Goal: Information Seeking & Learning: Learn about a topic

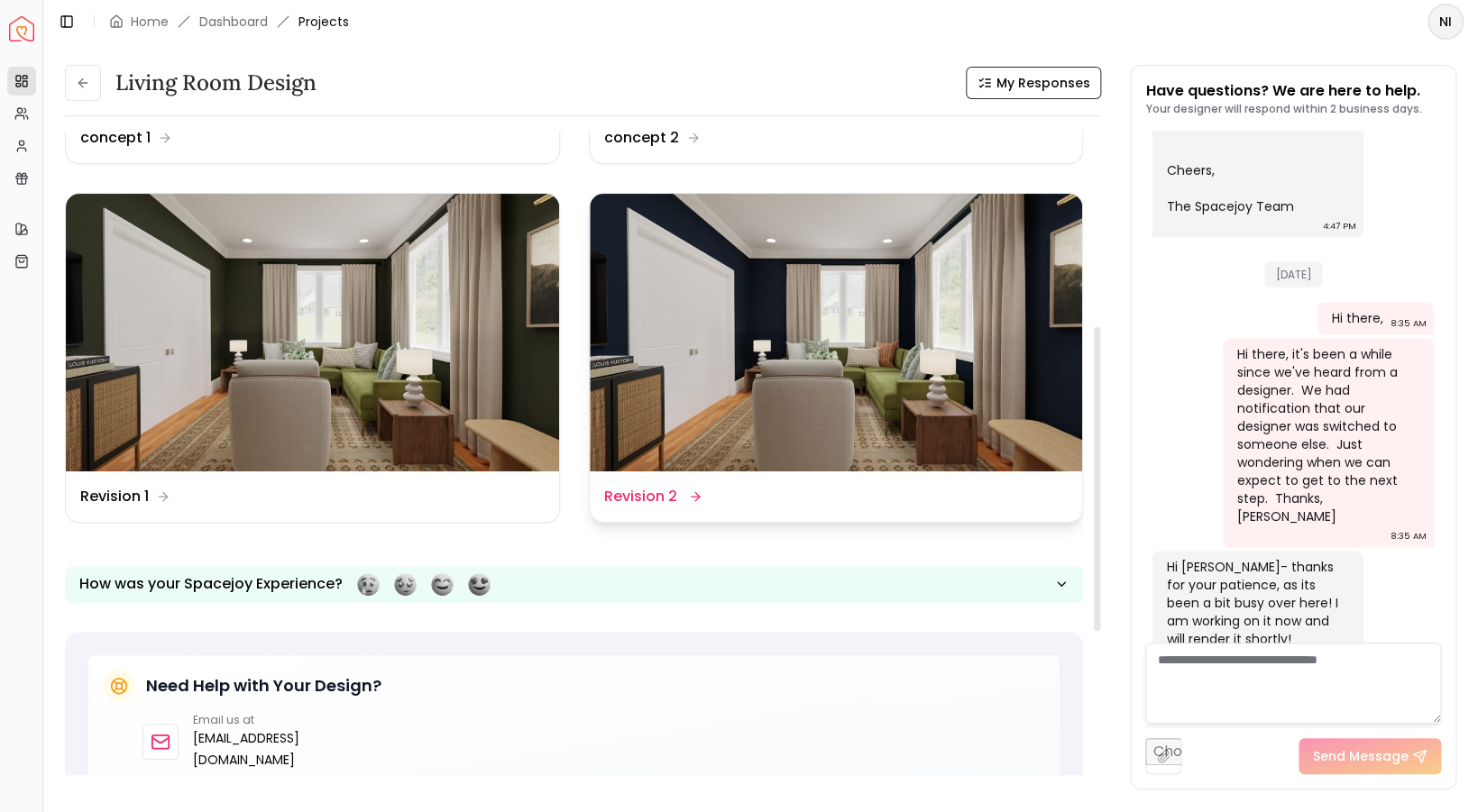
scroll to position [414, 0]
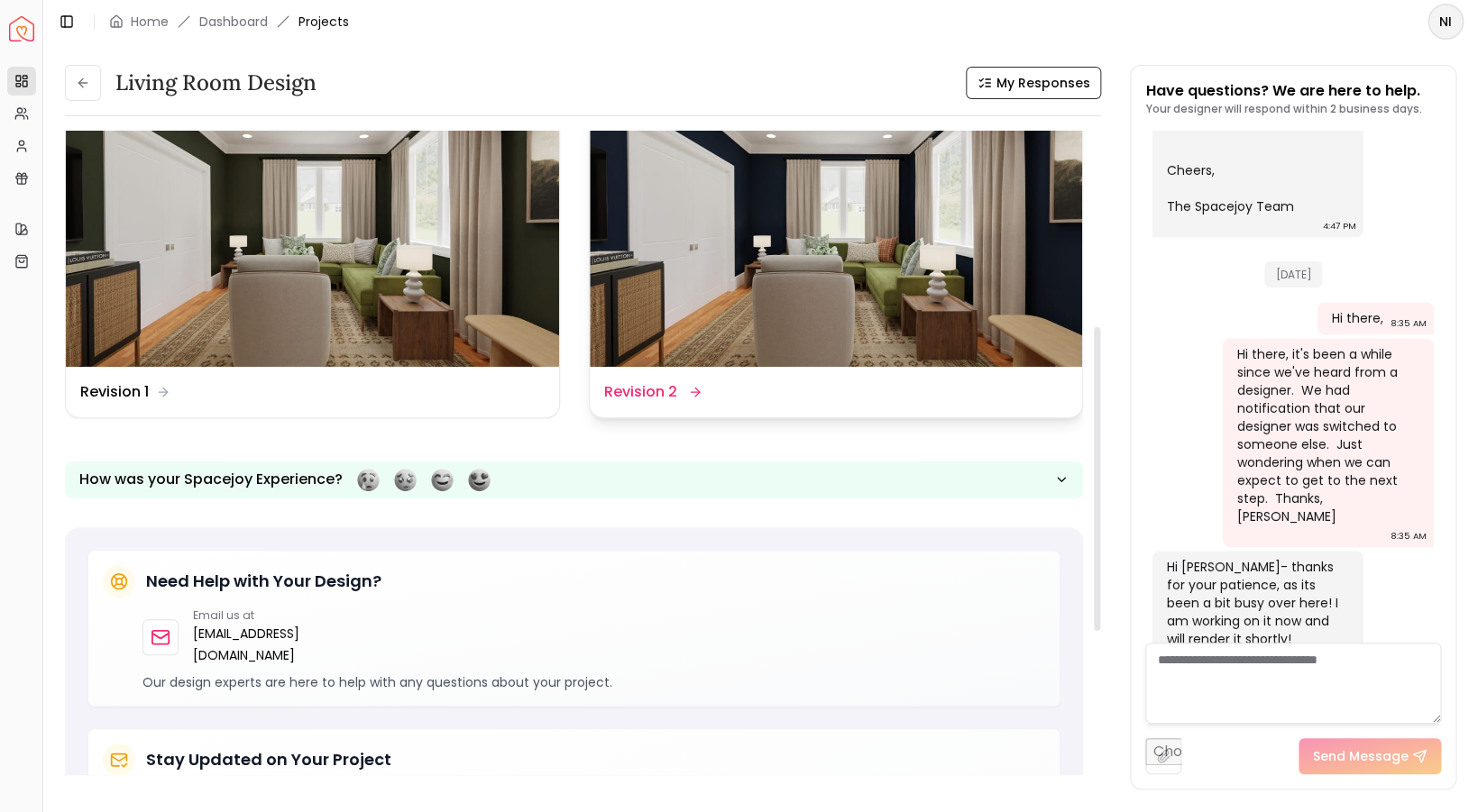
click at [635, 400] on dd "Revision 2" at bounding box center [640, 392] width 73 height 21
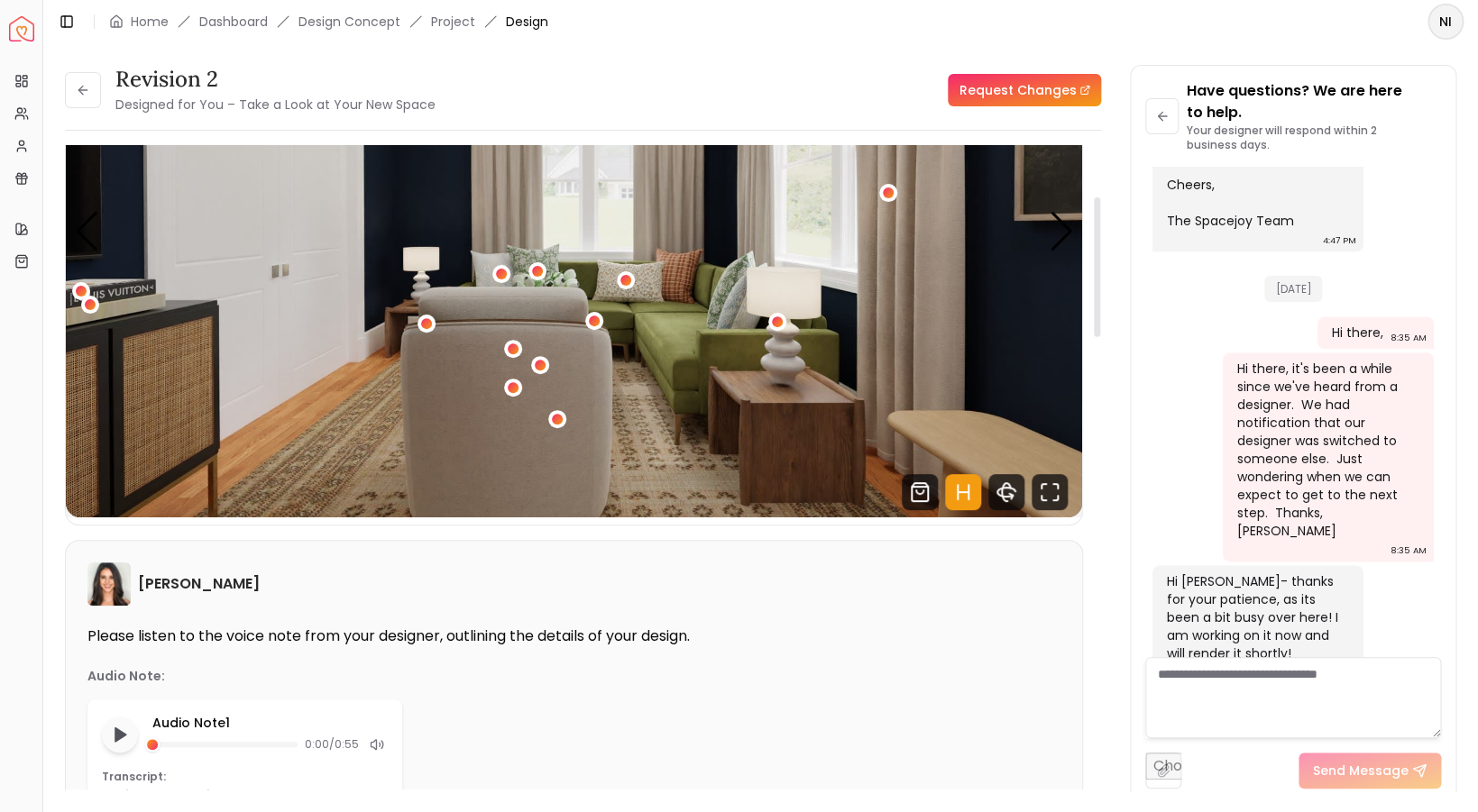
scroll to position [208, 0]
click at [516, 382] on div "1 / 4" at bounding box center [513, 387] width 14 height 14
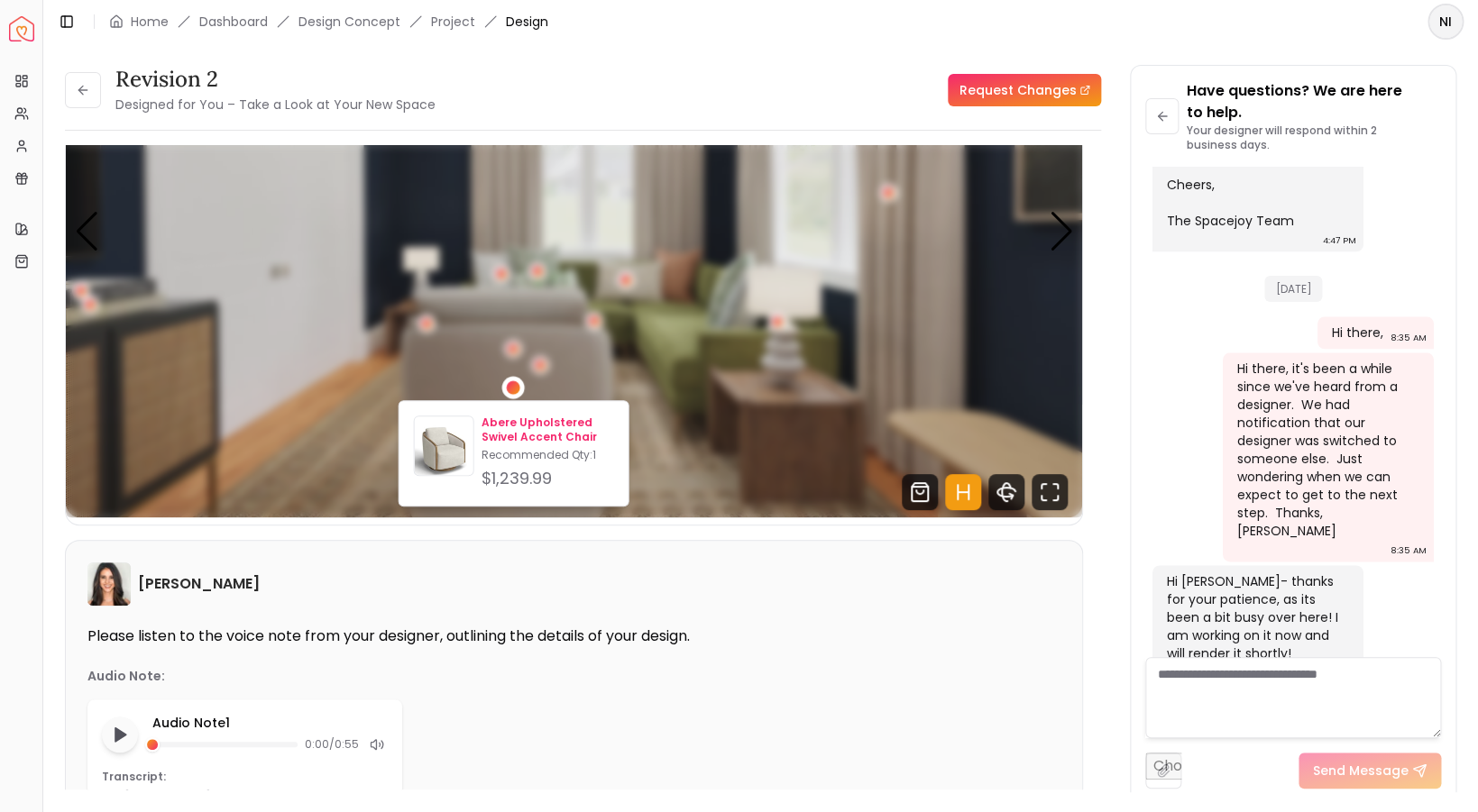
click at [538, 439] on p "Abere Upholstered Swivel Accent Chair" at bounding box center [546, 430] width 133 height 29
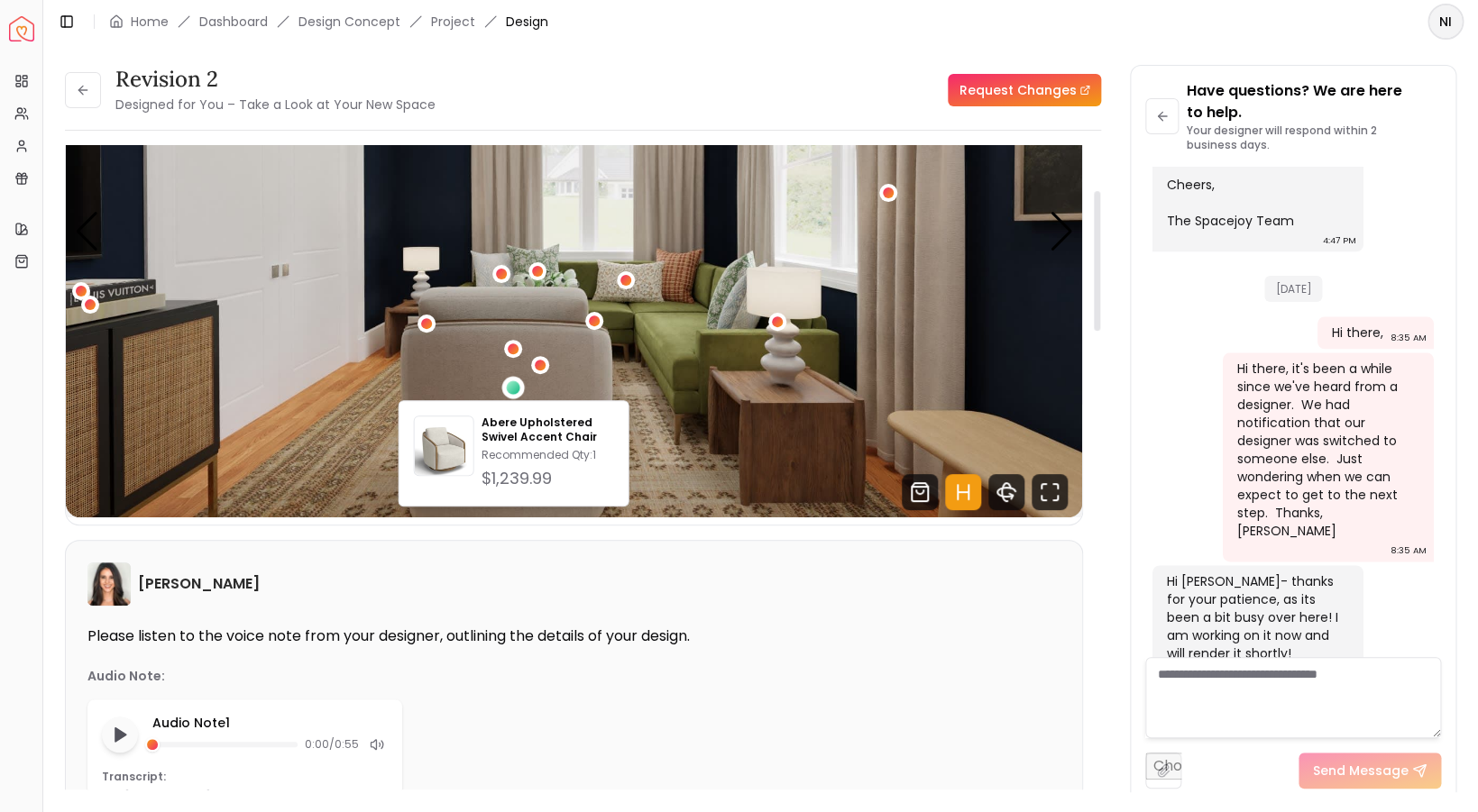
click at [522, 280] on img "1 / 4" at bounding box center [574, 231] width 1016 height 571
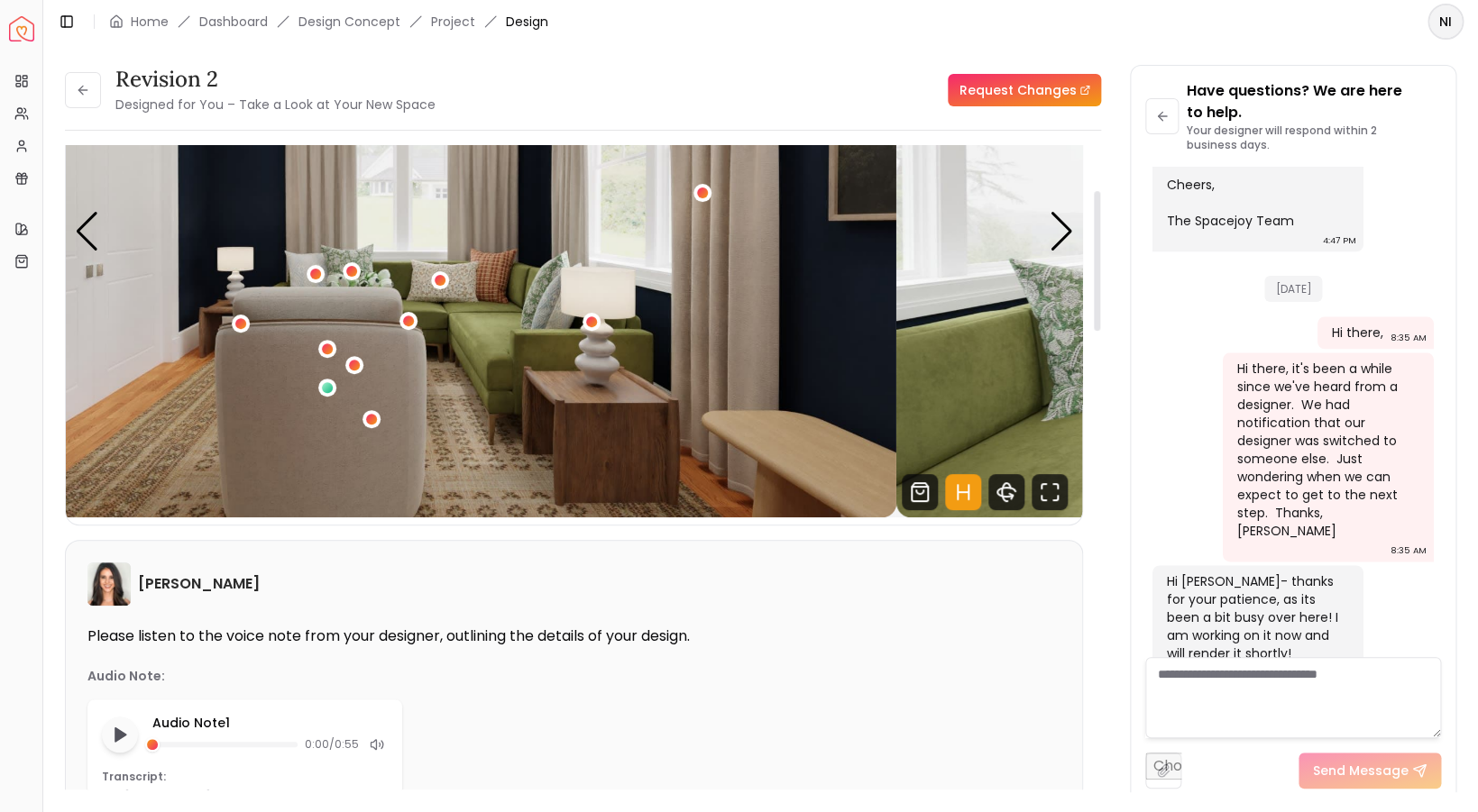
click at [479, 288] on img "1 / 4" at bounding box center [387, 231] width 1016 height 571
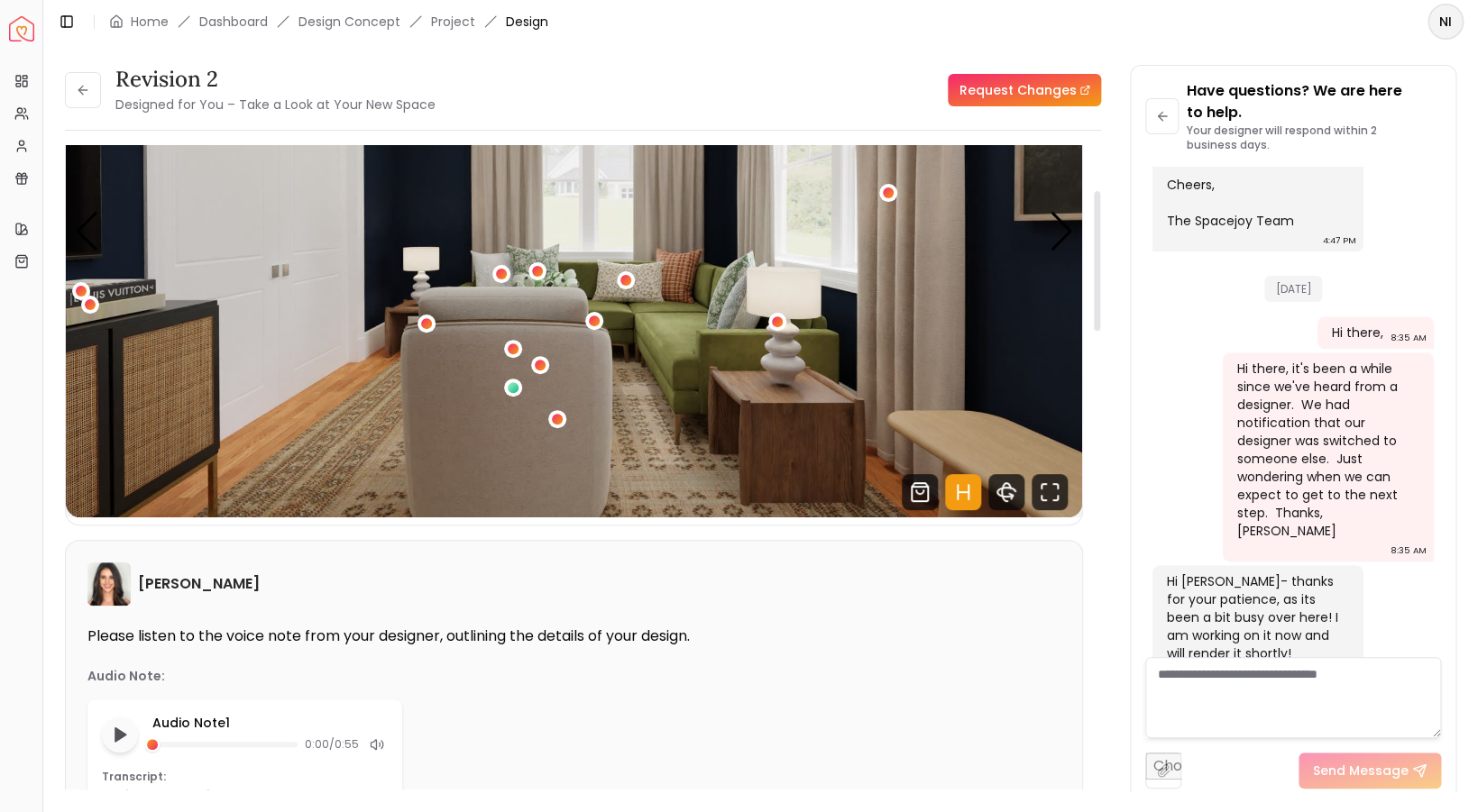
click at [1071, 255] on img "1 / 4" at bounding box center [574, 231] width 1016 height 571
click at [1061, 244] on div "Next slide" at bounding box center [1061, 231] width 24 height 40
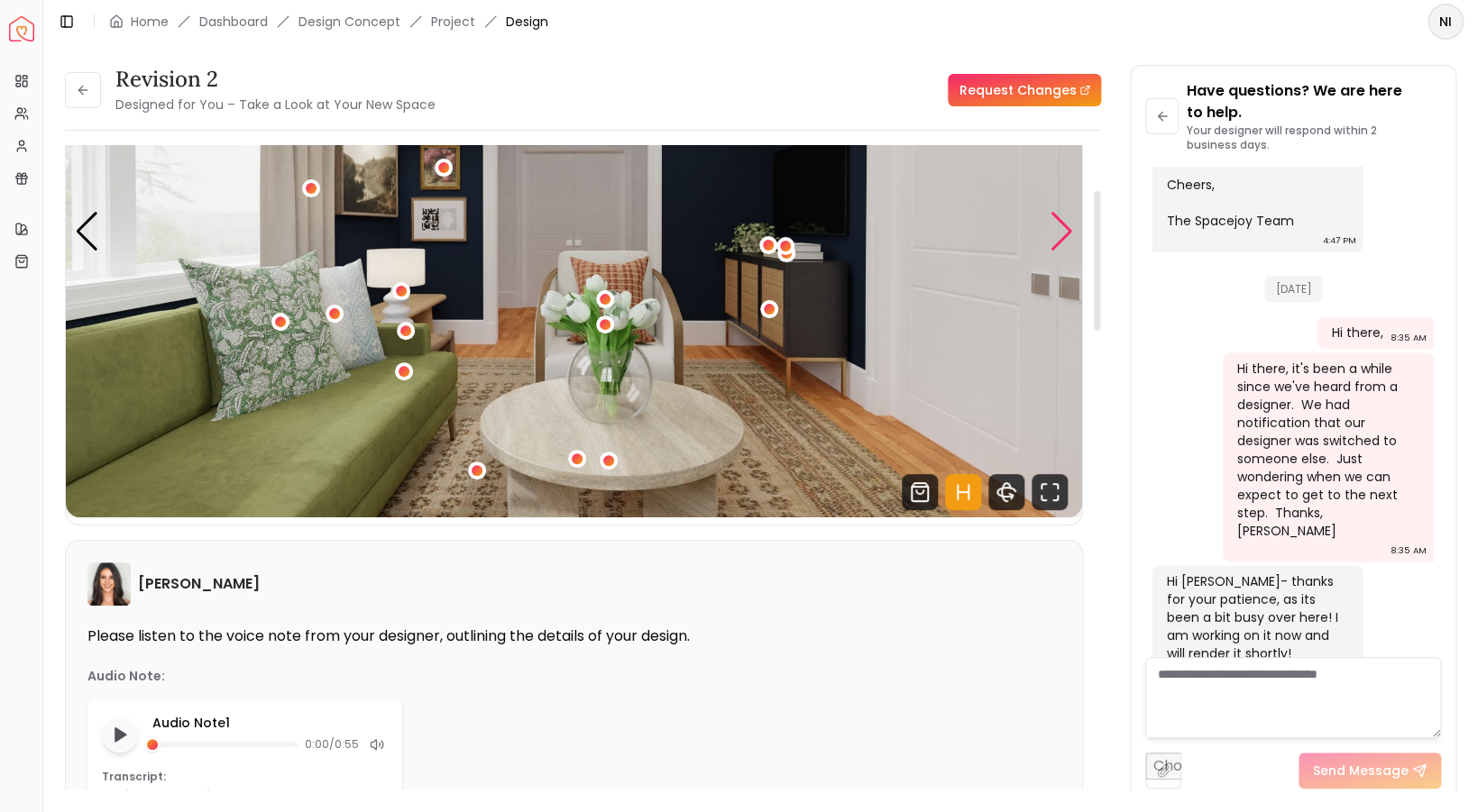
click at [1059, 243] on div "Next slide" at bounding box center [1061, 231] width 24 height 40
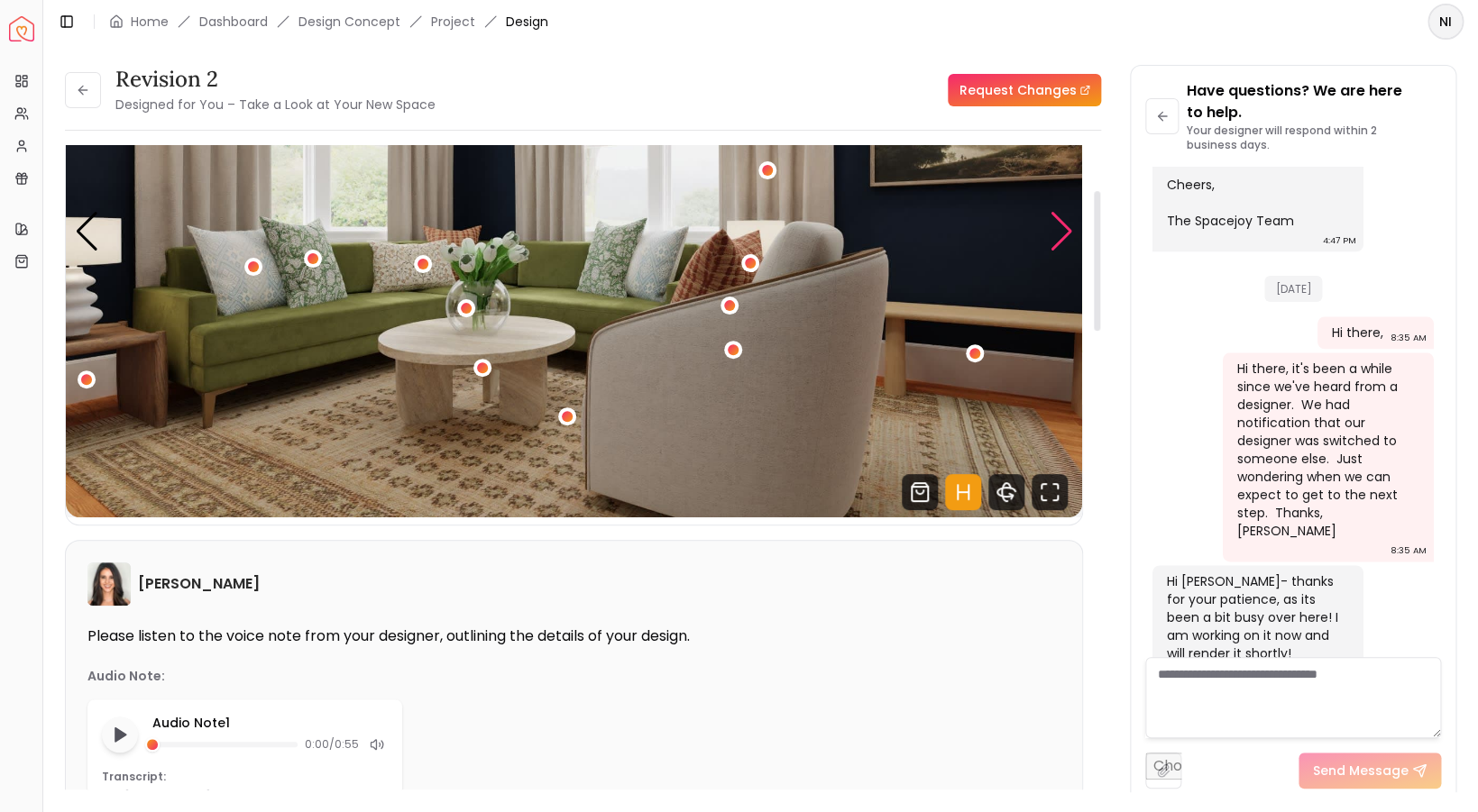
click at [1059, 243] on div "Next slide" at bounding box center [1061, 231] width 24 height 40
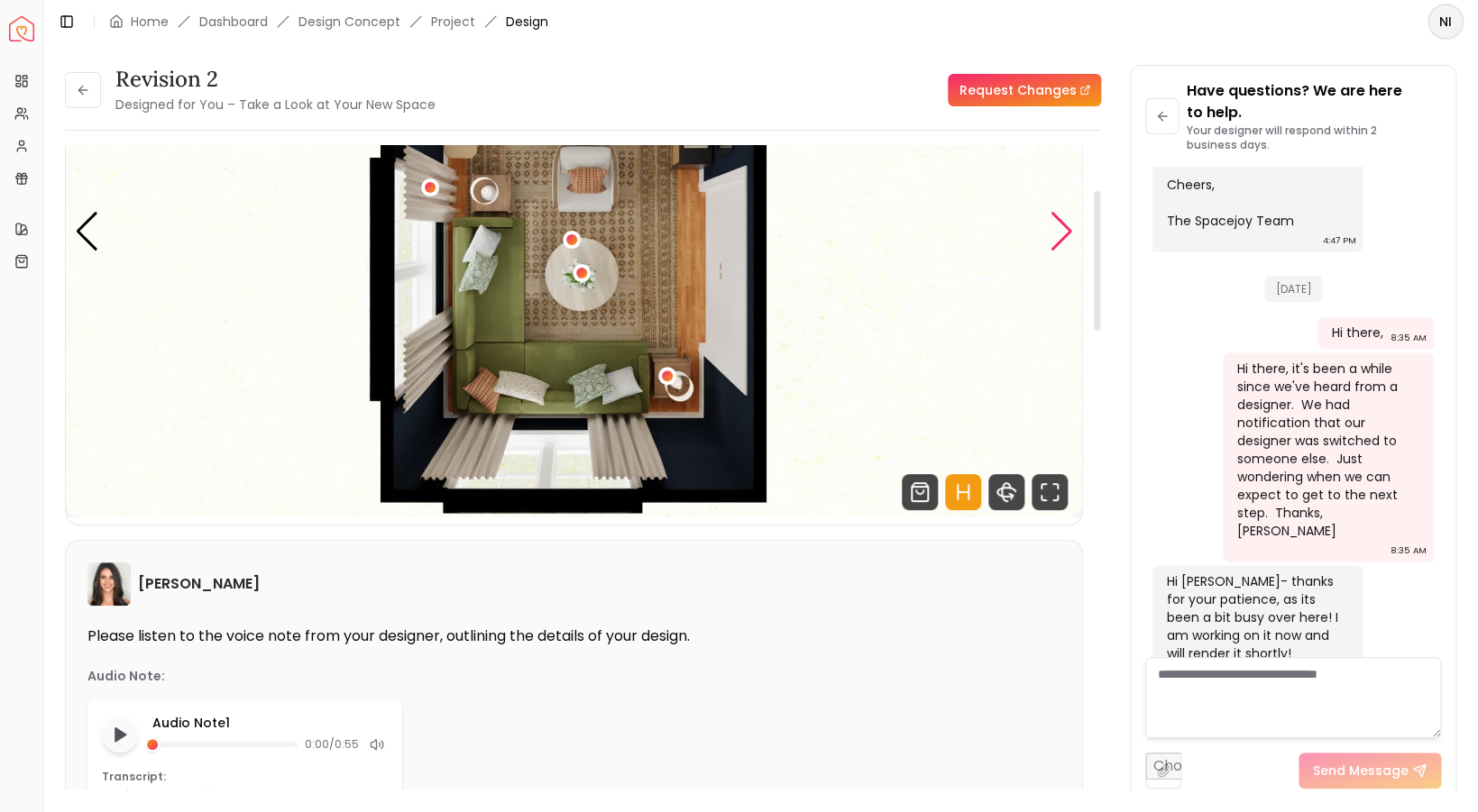
click at [1059, 243] on div "Next slide" at bounding box center [1061, 231] width 24 height 40
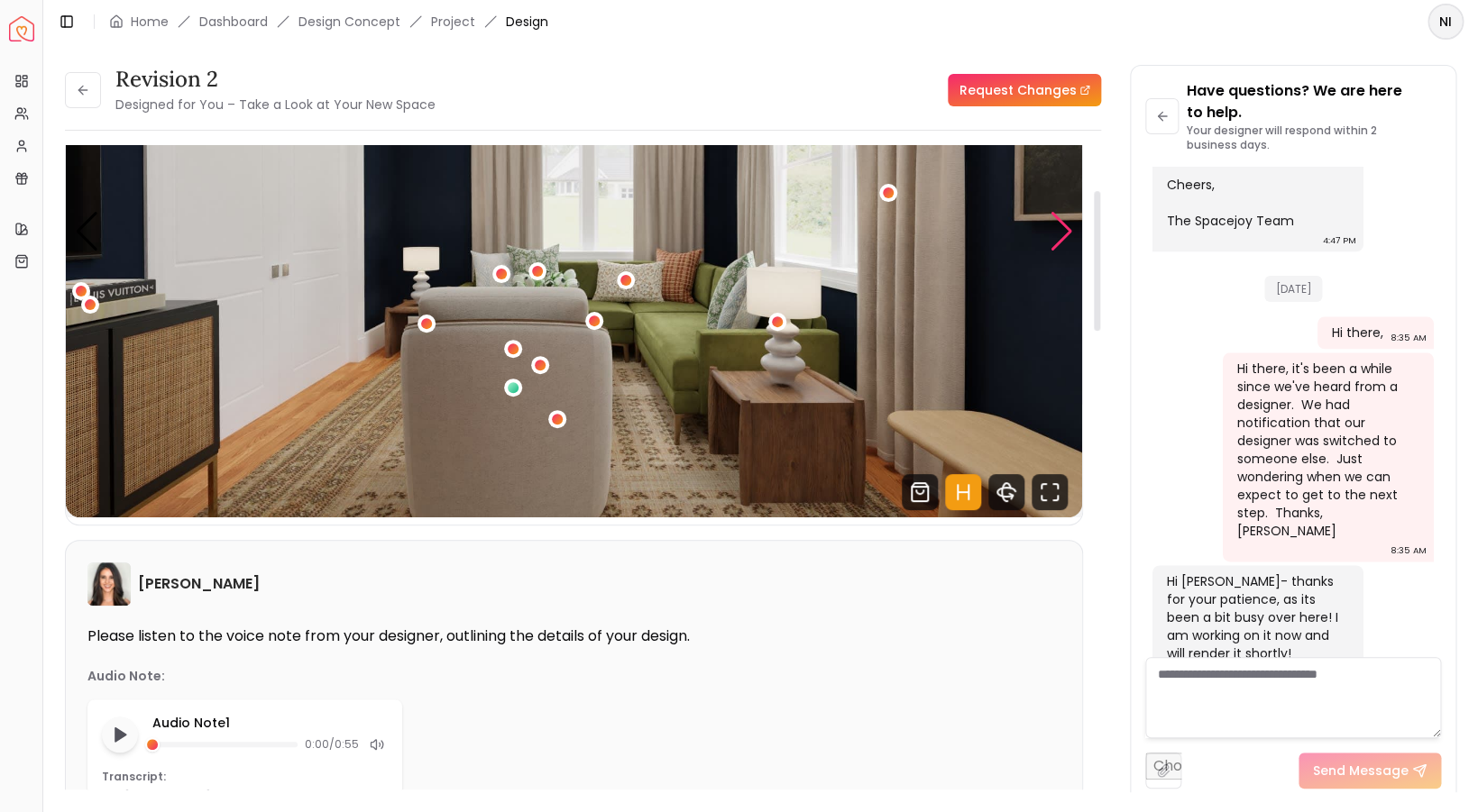
click at [1059, 243] on div "Next slide" at bounding box center [1061, 231] width 24 height 40
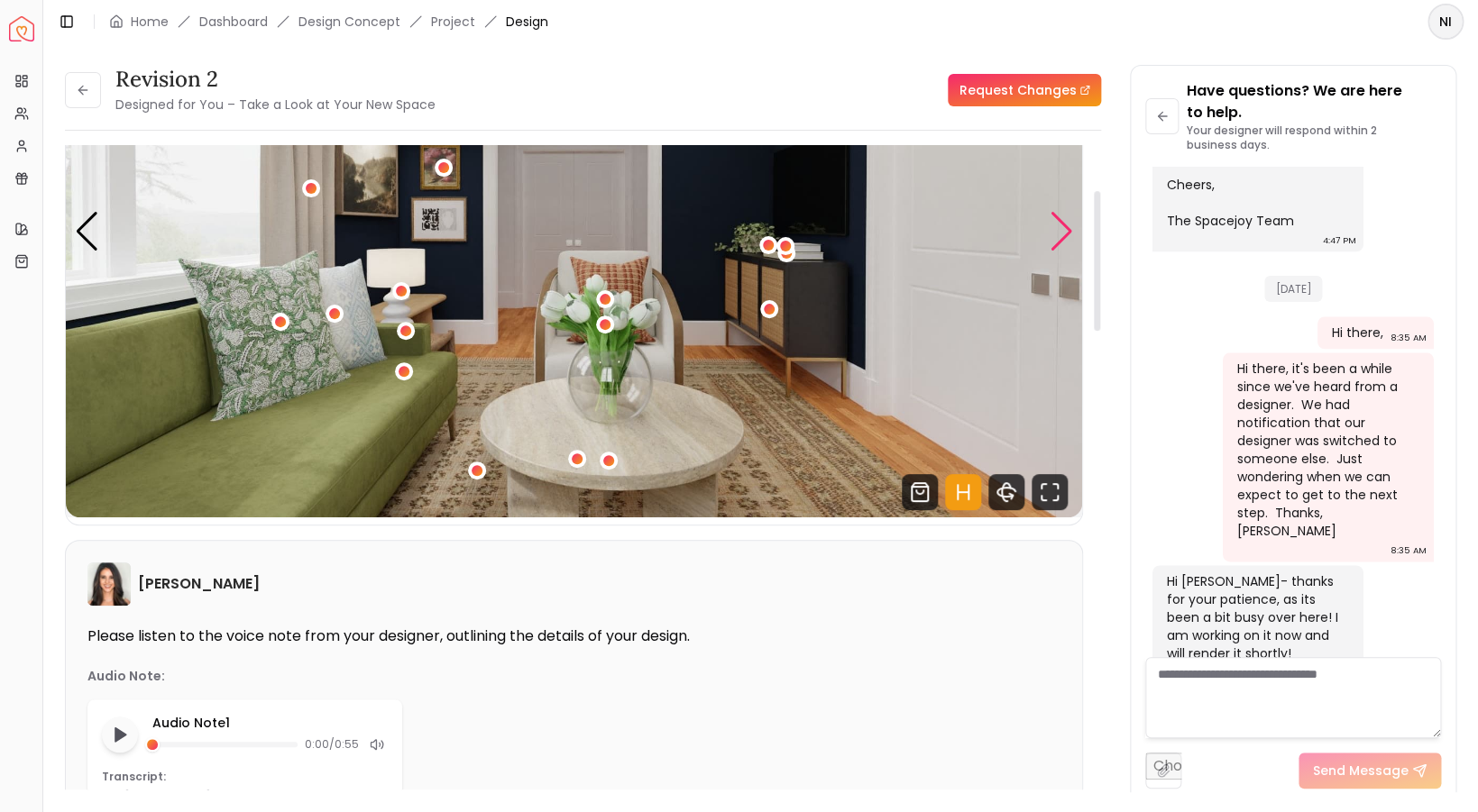
click at [1059, 243] on div "Next slide" at bounding box center [1061, 231] width 24 height 40
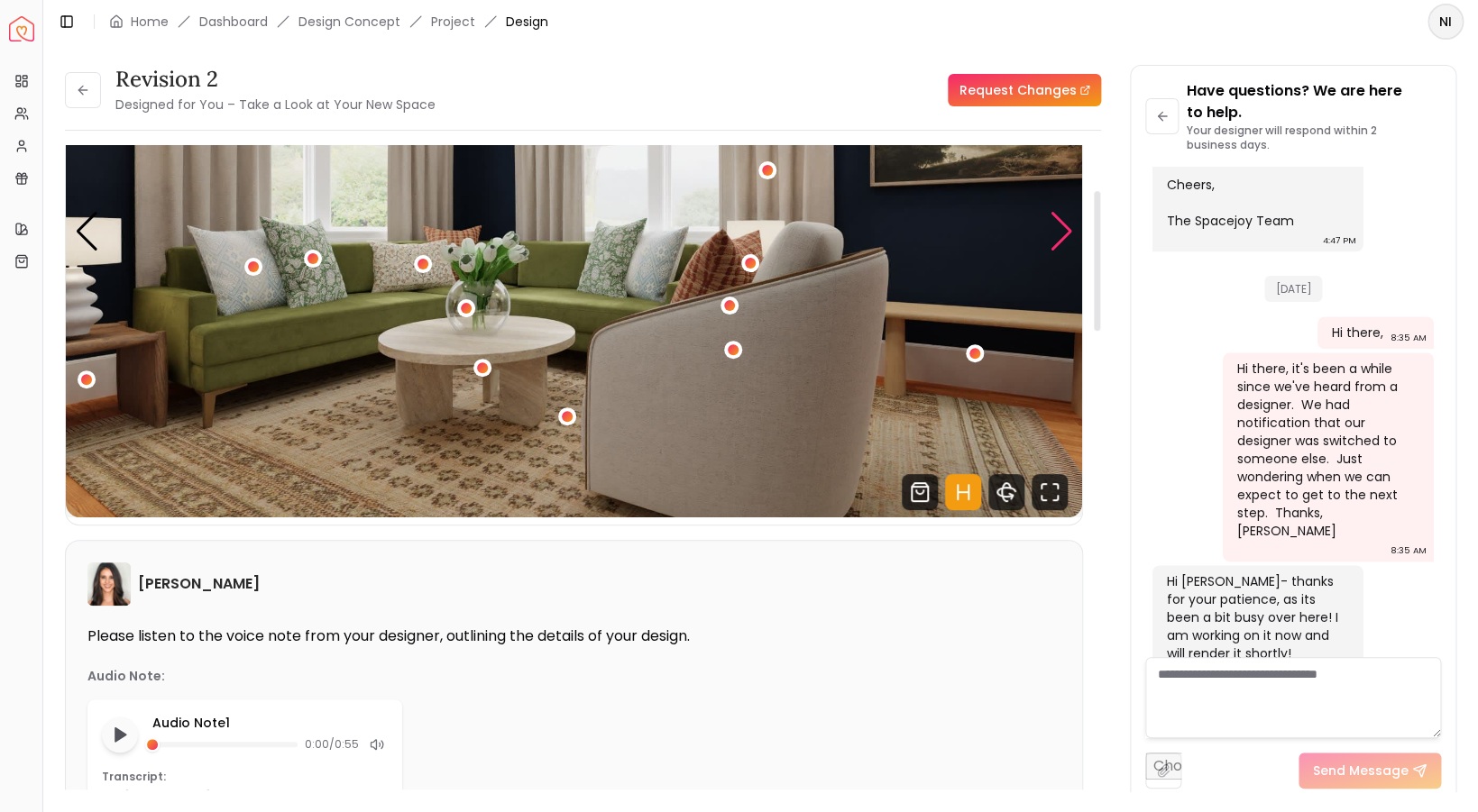
click at [1059, 243] on div "Next slide" at bounding box center [1061, 231] width 24 height 40
